Goal: Task Accomplishment & Management: Use online tool/utility

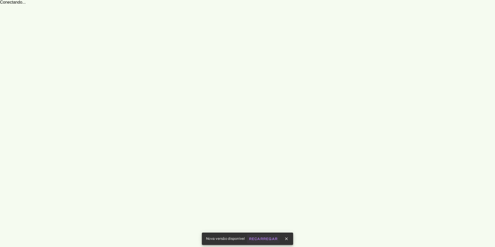
click at [267, 237] on span "Recarregar" at bounding box center [263, 239] width 29 height 4
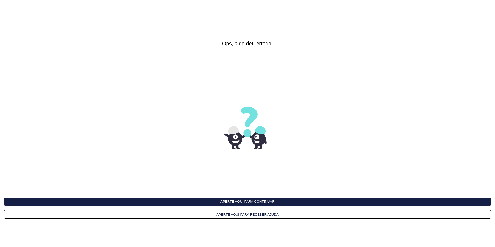
click at [243, 202] on button "Aperte aqui para continuar" at bounding box center [247, 202] width 487 height 8
click at [246, 201] on button "Aperte aqui para continuar" at bounding box center [247, 202] width 487 height 8
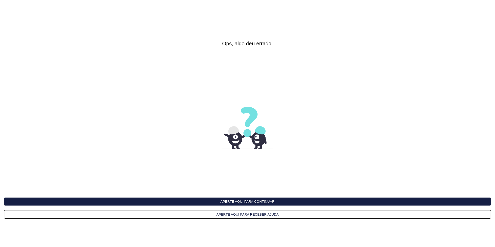
click at [246, 201] on button "Aperte aqui para continuar" at bounding box center [247, 202] width 487 height 8
